Goal: Task Accomplishment & Management: Manage account settings

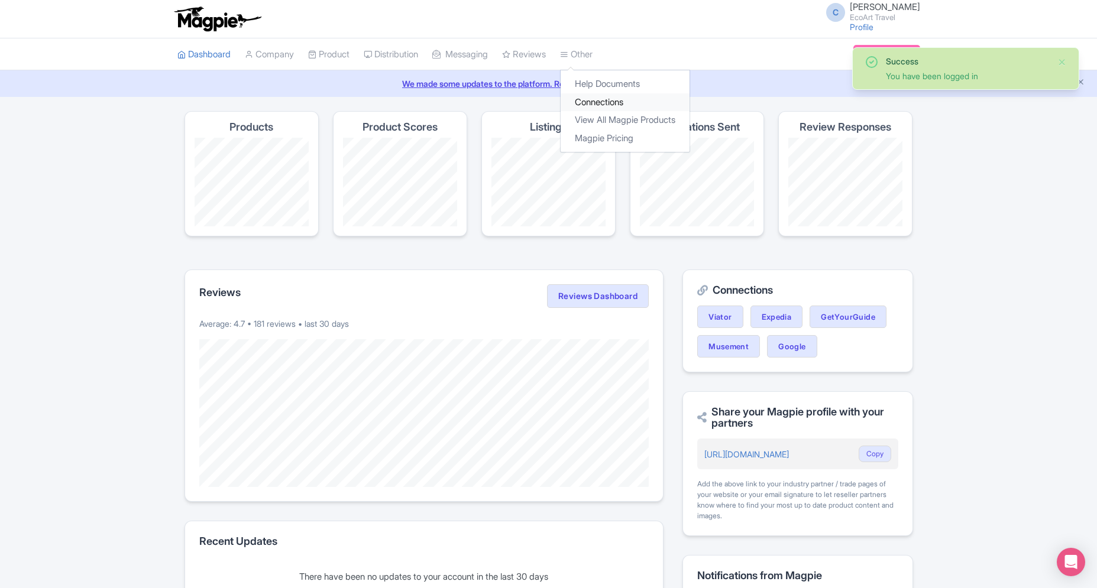
click at [610, 106] on link "Connections" at bounding box center [625, 102] width 129 height 18
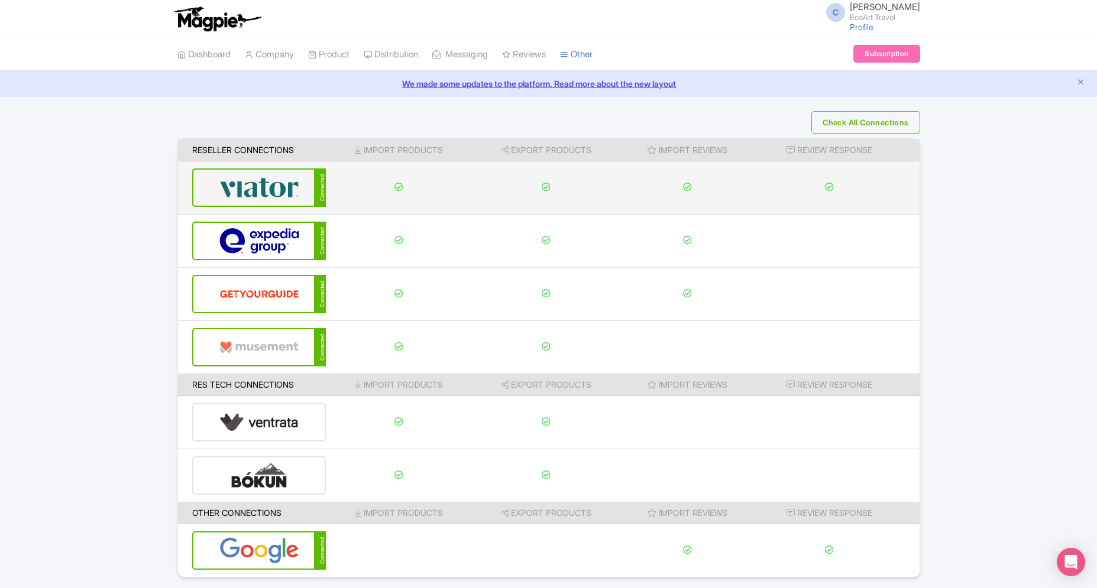
click at [215, 194] on div "Connected" at bounding box center [259, 188] width 134 height 38
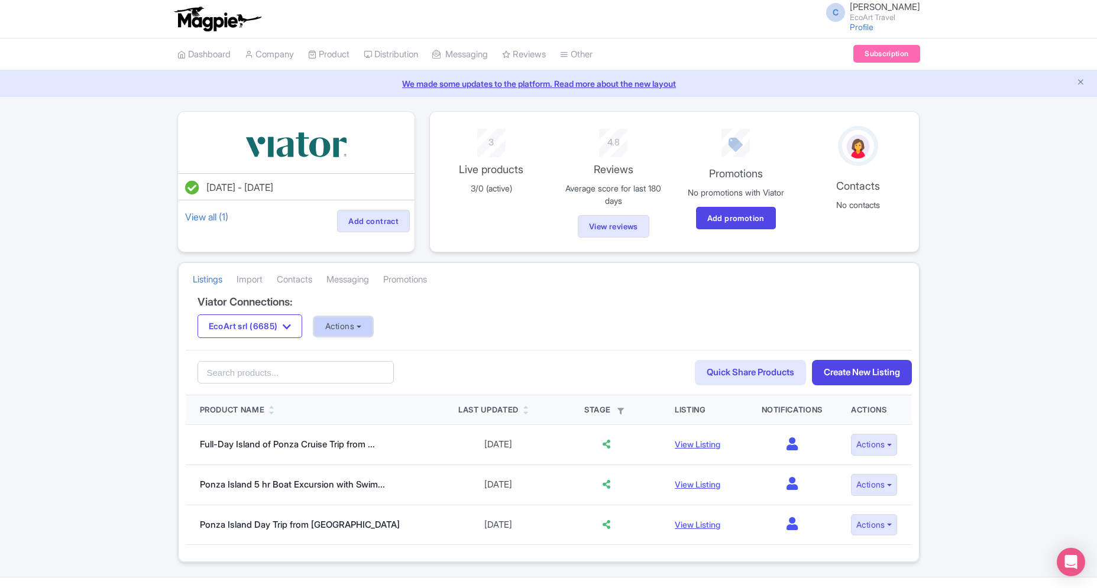
click at [340, 328] on button "Actions" at bounding box center [343, 327] width 59 height 20
click at [475, 315] on div "Viator Connections: EcoArt srl (6685) EcoArt srl (6685) EcoArt Travel (6700) Ac…" at bounding box center [549, 323] width 726 height 54
click at [275, 333] on button "EcoArt srl (6685)" at bounding box center [250, 327] width 105 height 24
click at [280, 365] on link "EcoArt Travel (6700)" at bounding box center [254, 367] width 112 height 18
click at [361, 325] on button "Actions" at bounding box center [343, 327] width 59 height 20
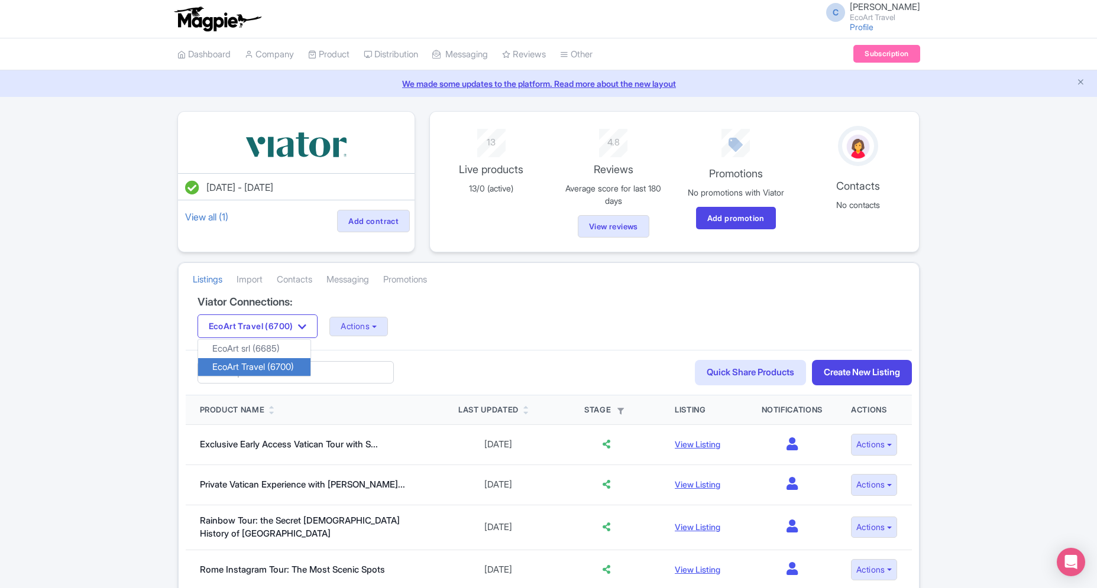
click at [289, 363] on link "EcoArt Travel (6700)" at bounding box center [254, 367] width 112 height 18
click at [374, 326] on button "Actions" at bounding box center [358, 327] width 59 height 20
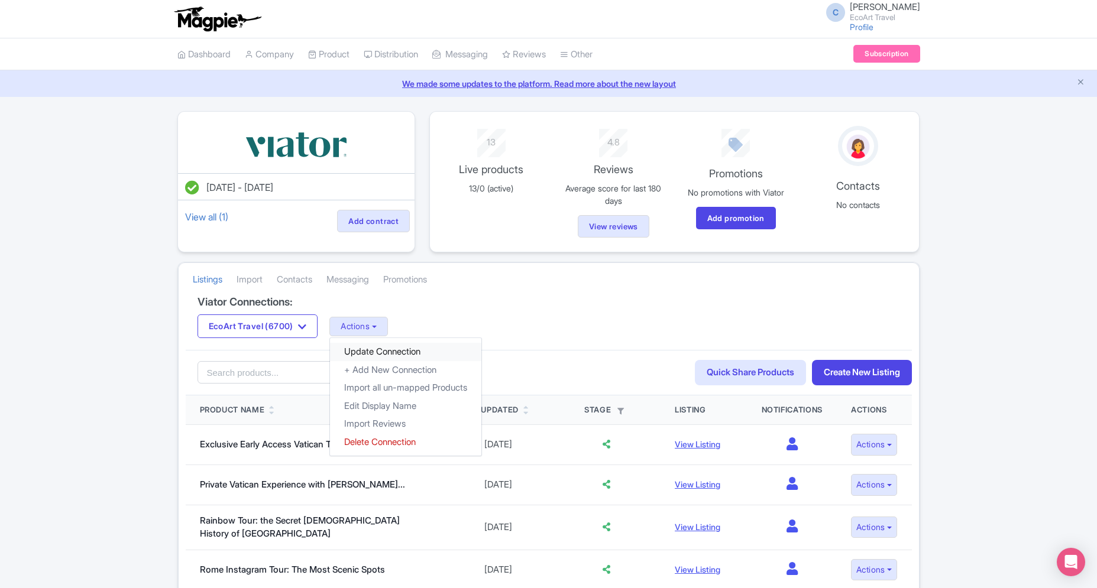
click at [377, 353] on link "Update Connection" at bounding box center [405, 352] width 151 height 18
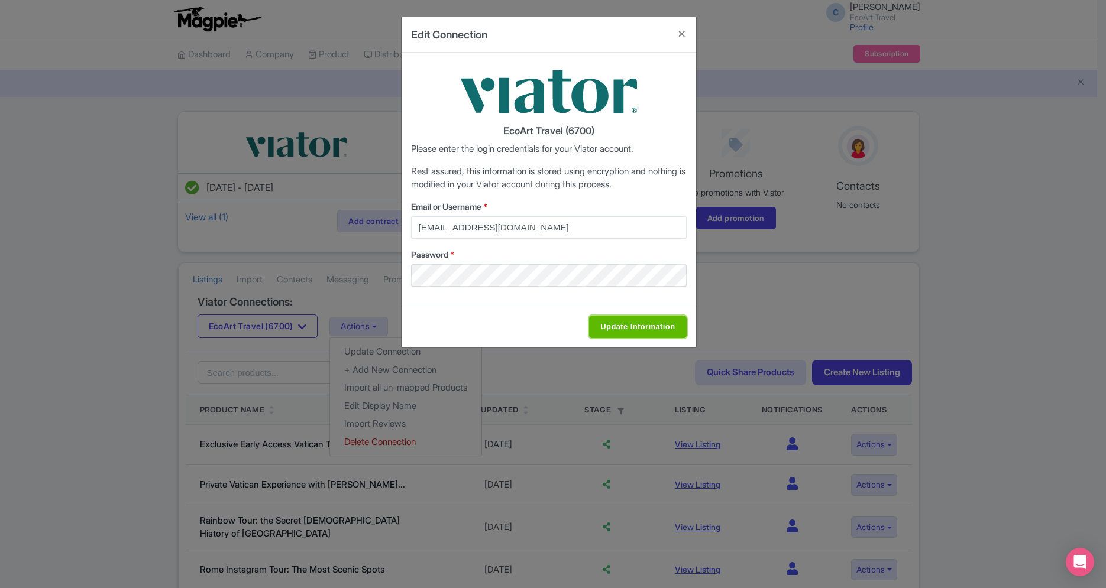
click at [658, 323] on input "Update Information" at bounding box center [637, 327] width 97 height 22
type input "Saving..."
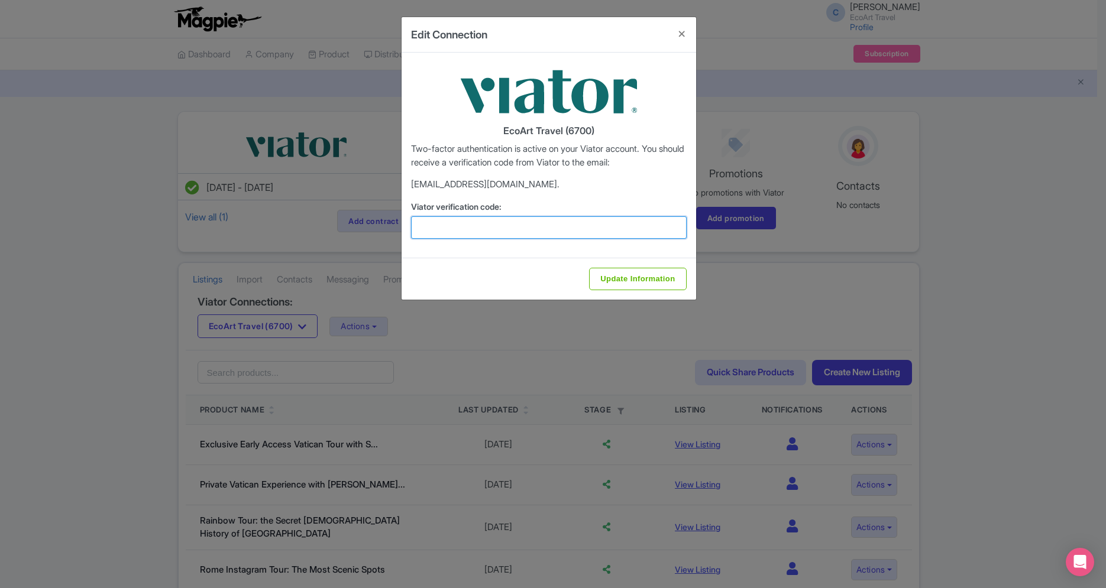
click at [496, 234] on input "Viator verification code:" at bounding box center [549, 227] width 276 height 22
paste input "187409"
type input "187409"
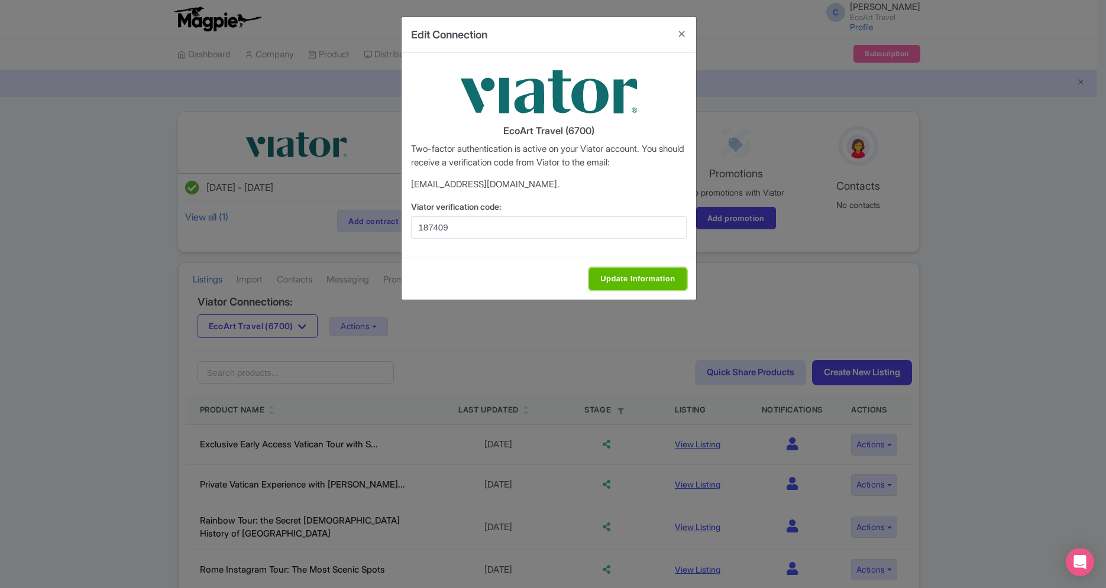
click at [617, 271] on input "Update Information" at bounding box center [637, 279] width 97 height 22
type input "Update Information"
